Goal: Information Seeking & Learning: Learn about a topic

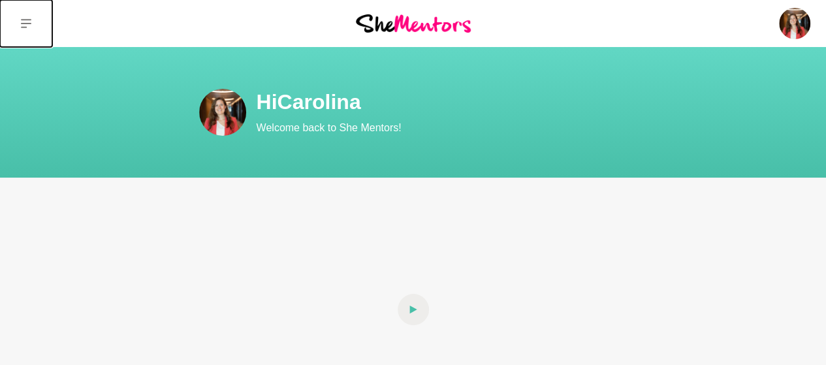
click at [18, 24] on button at bounding box center [26, 23] width 52 height 47
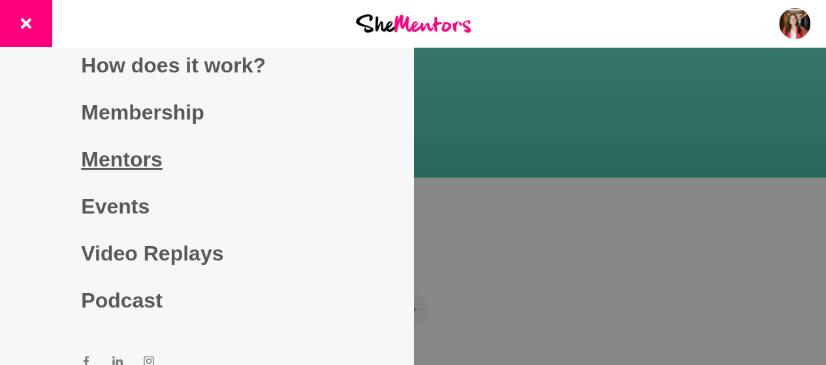
click at [112, 157] on link "Mentors" at bounding box center [206, 159] width 251 height 47
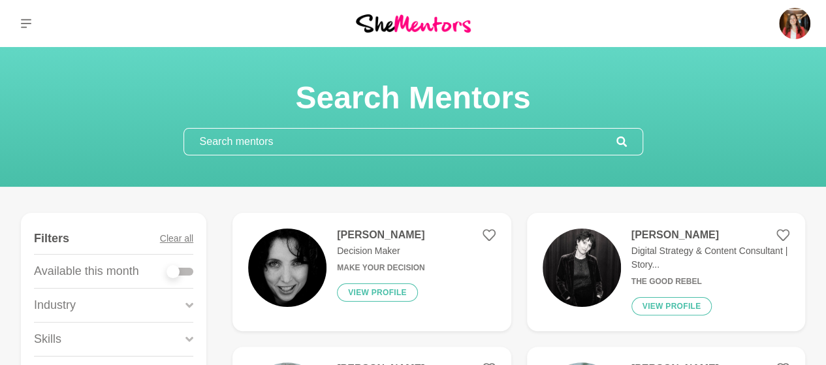
click at [227, 140] on input "text" at bounding box center [400, 142] width 432 height 26
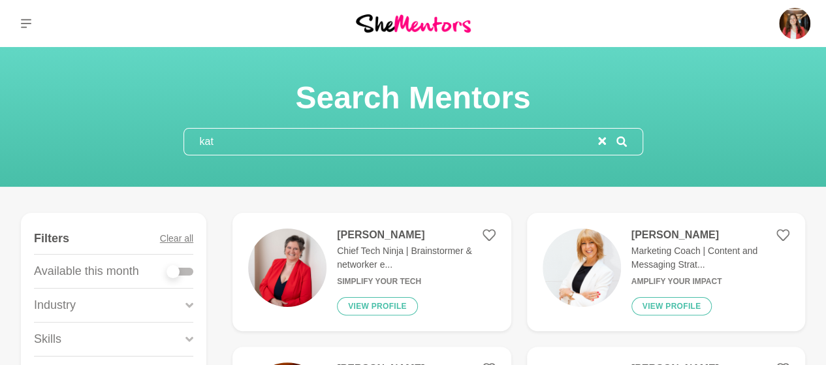
type input "kat"
click at [663, 231] on h4 "[PERSON_NAME]" at bounding box center [710, 235] width 158 height 13
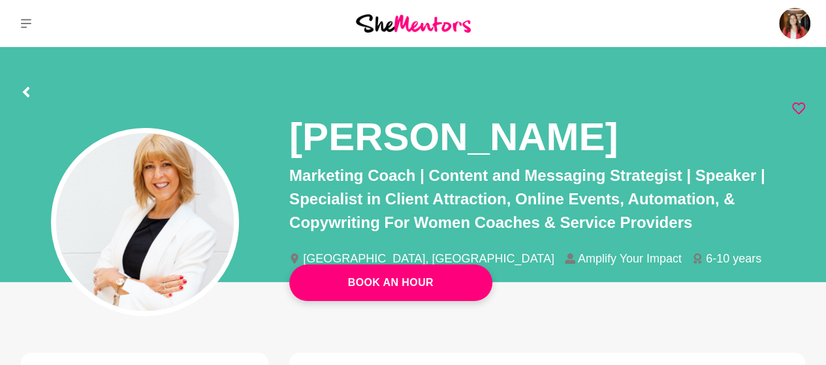
click at [797, 104] on icon at bounding box center [798, 108] width 13 height 13
click at [22, 93] on icon at bounding box center [26, 92] width 10 height 10
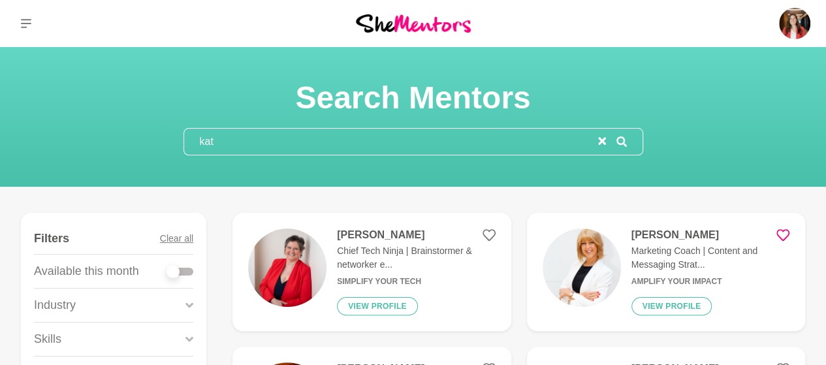
click at [248, 143] on input "kat" at bounding box center [391, 142] width 414 height 26
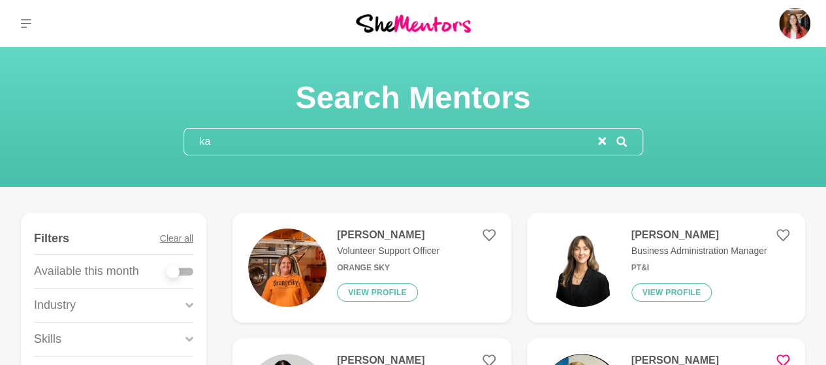
type input "k"
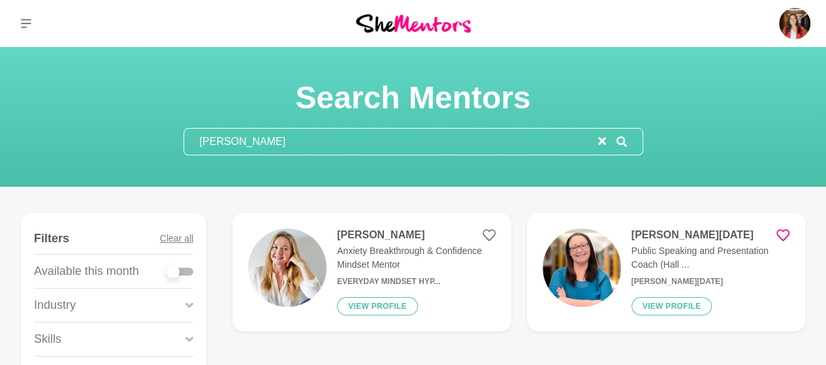
type input "[PERSON_NAME]"
click at [362, 234] on h4 "[PERSON_NAME]" at bounding box center [416, 235] width 158 height 13
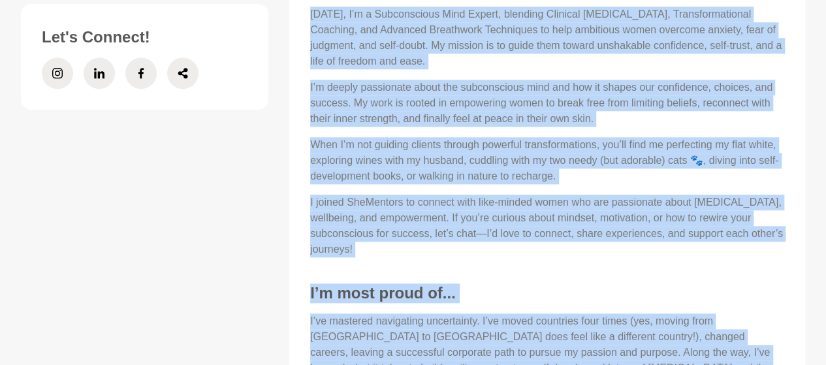
scroll to position [768, 0]
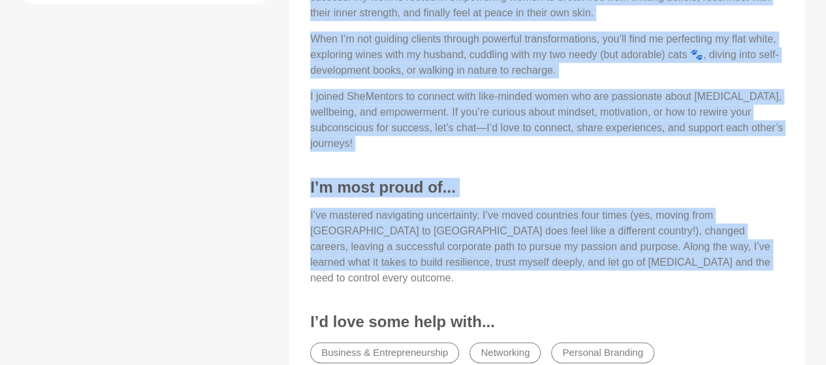
drag, startPoint x: 311, startPoint y: 59, endPoint x: 645, endPoint y: 260, distance: 389.3
click at [645, 260] on div "About Me Hi, I’m [PERSON_NAME] 👋 After over a decade in the corporate world, le…" at bounding box center [547, 79] width 490 height 646
copy div "Lorem ipsu d sitame co adi elitseddo eiusm, tempori utlab etd magnaal enimad mi…"
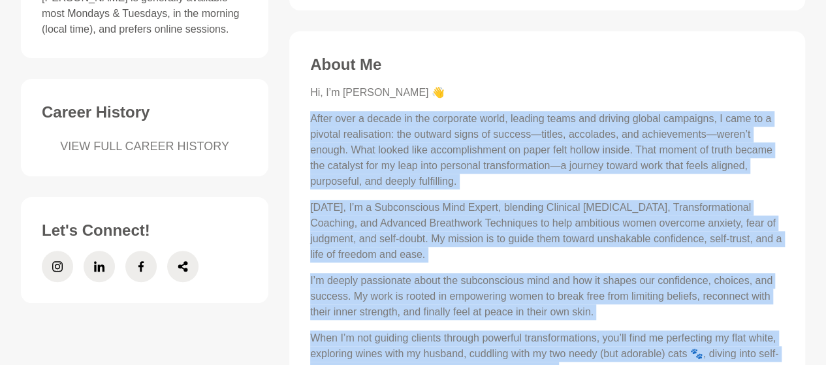
scroll to position [470, 0]
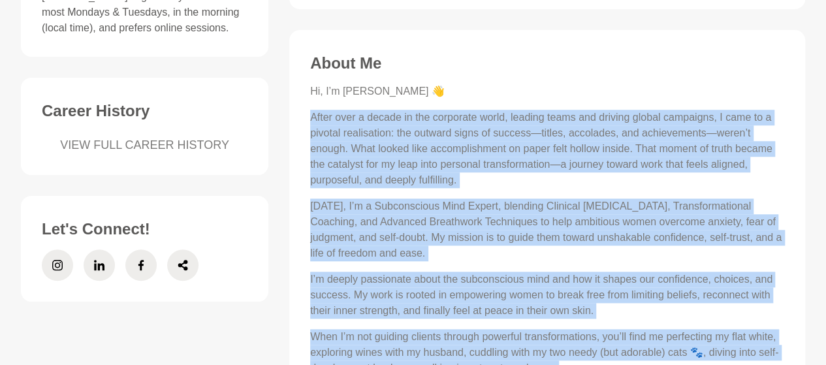
click at [372, 125] on p "After over a decade in the corporate world, leading teams and driving global ca…" at bounding box center [547, 149] width 474 height 78
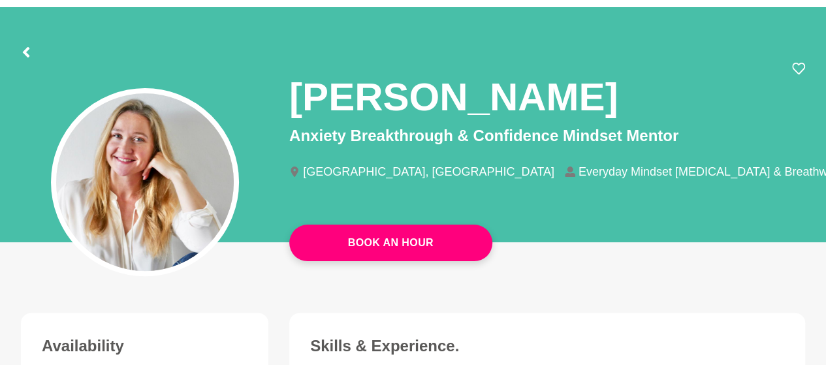
scroll to position [0, 0]
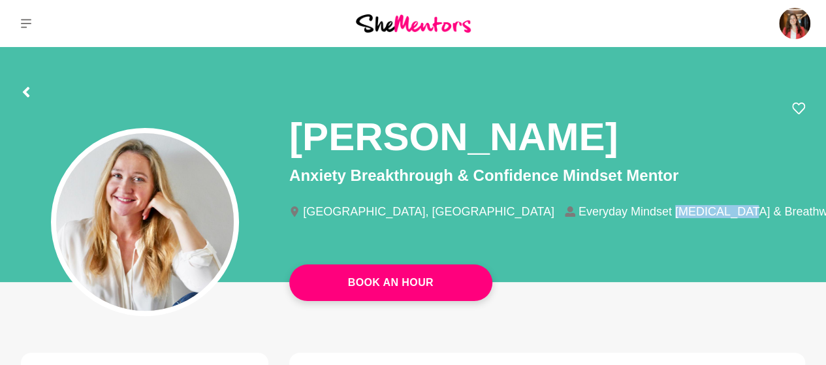
drag, startPoint x: 515, startPoint y: 213, endPoint x: 585, endPoint y: 216, distance: 70.6
click at [585, 216] on li "Everyday Mindset [MEDICAL_DATA] & Breathwork" at bounding box center [709, 212] width 289 height 12
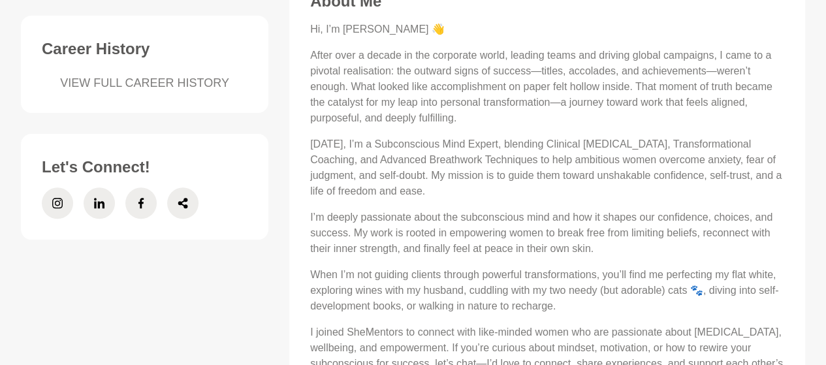
scroll to position [530, 0]
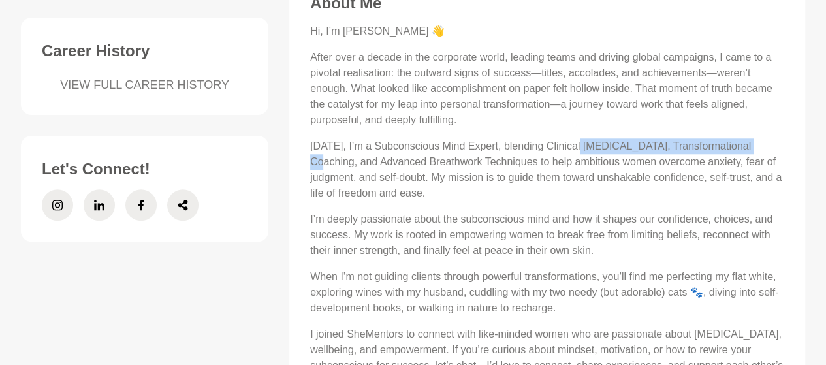
drag, startPoint x: 579, startPoint y: 144, endPoint x: 758, endPoint y: 147, distance: 178.9
click at [758, 147] on p "[DATE], I’m a Subconscious Mind Expert, blending Clinical [MEDICAL_DATA], Trans…" at bounding box center [547, 169] width 474 height 63
copy p "[MEDICAL_DATA], Transformational Coach"
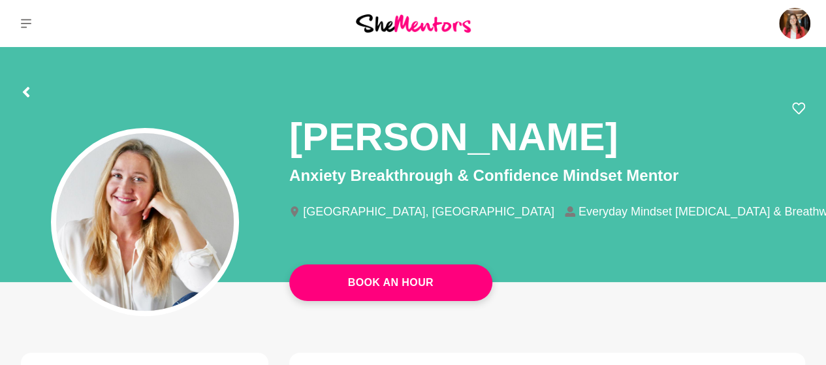
click at [31, 92] on div at bounding box center [413, 90] width 784 height 24
click at [23, 93] on icon at bounding box center [26, 92] width 10 height 10
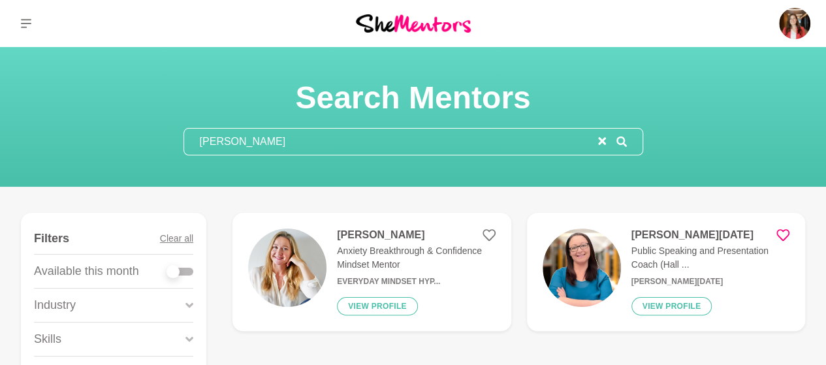
click at [234, 138] on input "[PERSON_NAME]" at bounding box center [391, 142] width 414 height 26
drag, startPoint x: 247, startPoint y: 139, endPoint x: 168, endPoint y: 139, distance: 79.0
click at [168, 139] on section "Search Mentors [PERSON_NAME]" at bounding box center [414, 116] width 502 height 77
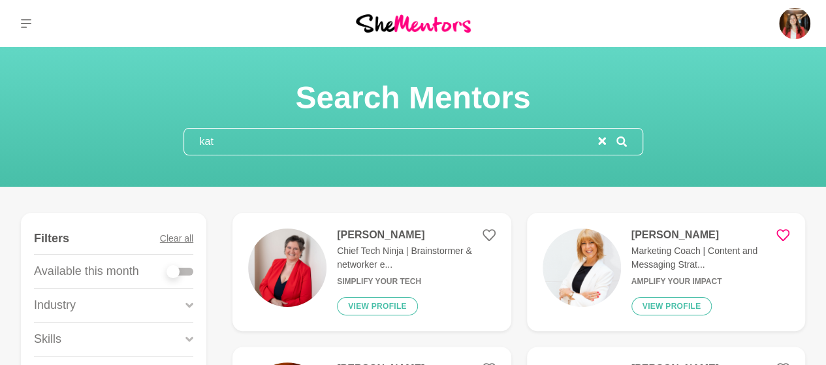
click at [363, 151] on input "kat" at bounding box center [391, 142] width 414 height 26
type input "k"
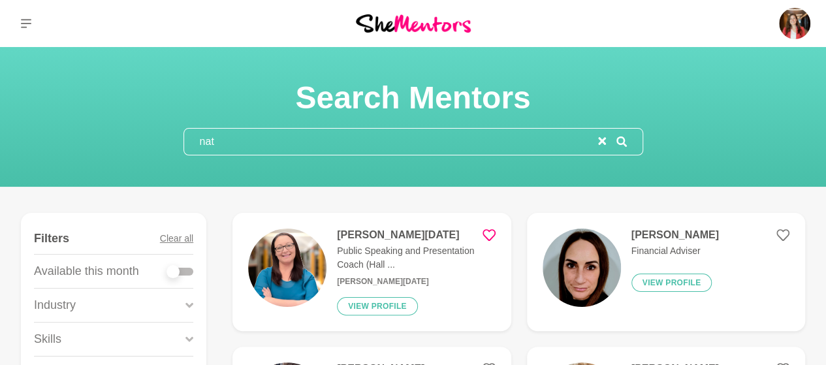
click at [240, 138] on input "nat" at bounding box center [391, 142] width 414 height 26
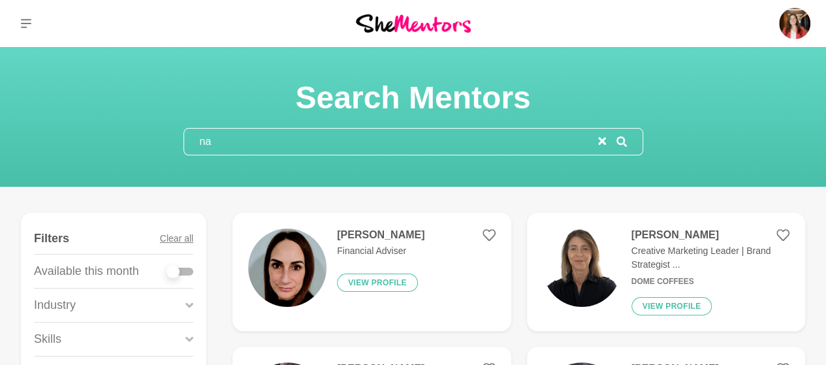
type input "n"
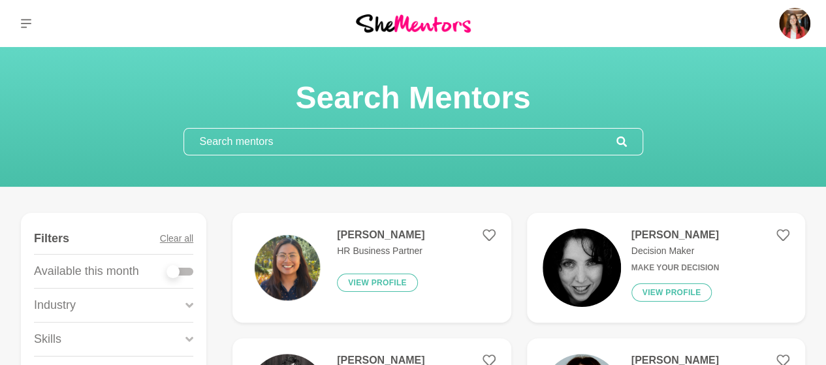
click at [218, 144] on input "text" at bounding box center [400, 142] width 432 height 26
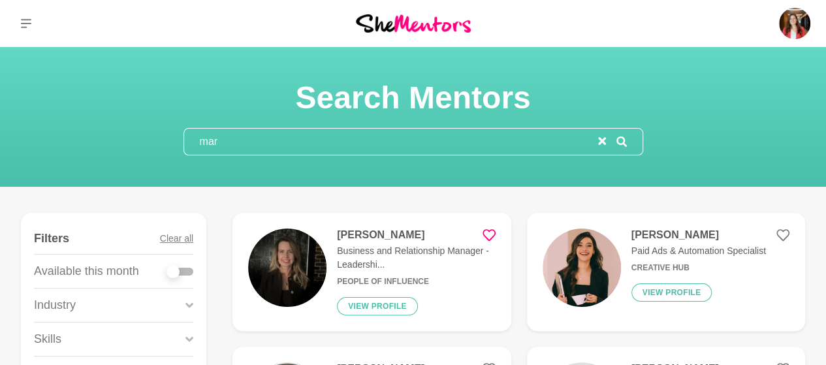
type input "mar"
click at [382, 238] on h4 "[PERSON_NAME]" at bounding box center [416, 235] width 158 height 13
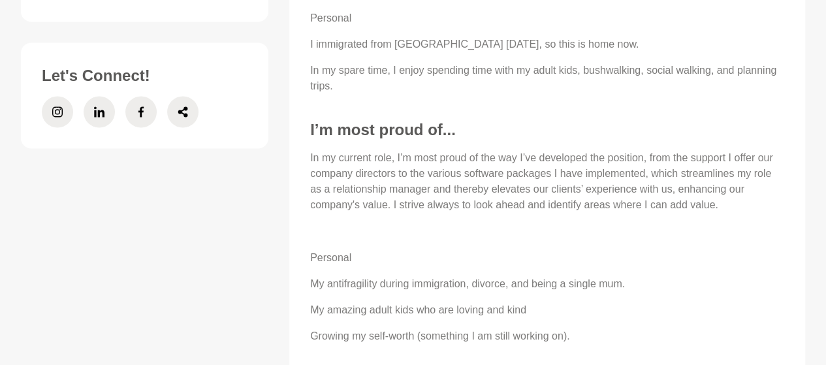
scroll to position [1030, 0]
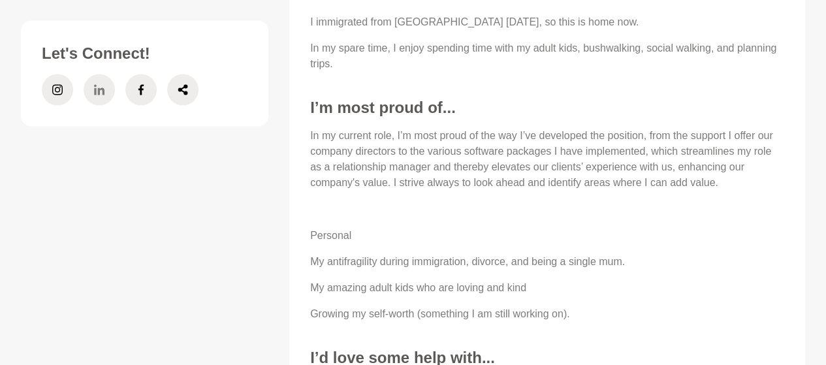
click at [101, 105] on icon at bounding box center [99, 89] width 10 height 31
